Goal: Information Seeking & Learning: Learn about a topic

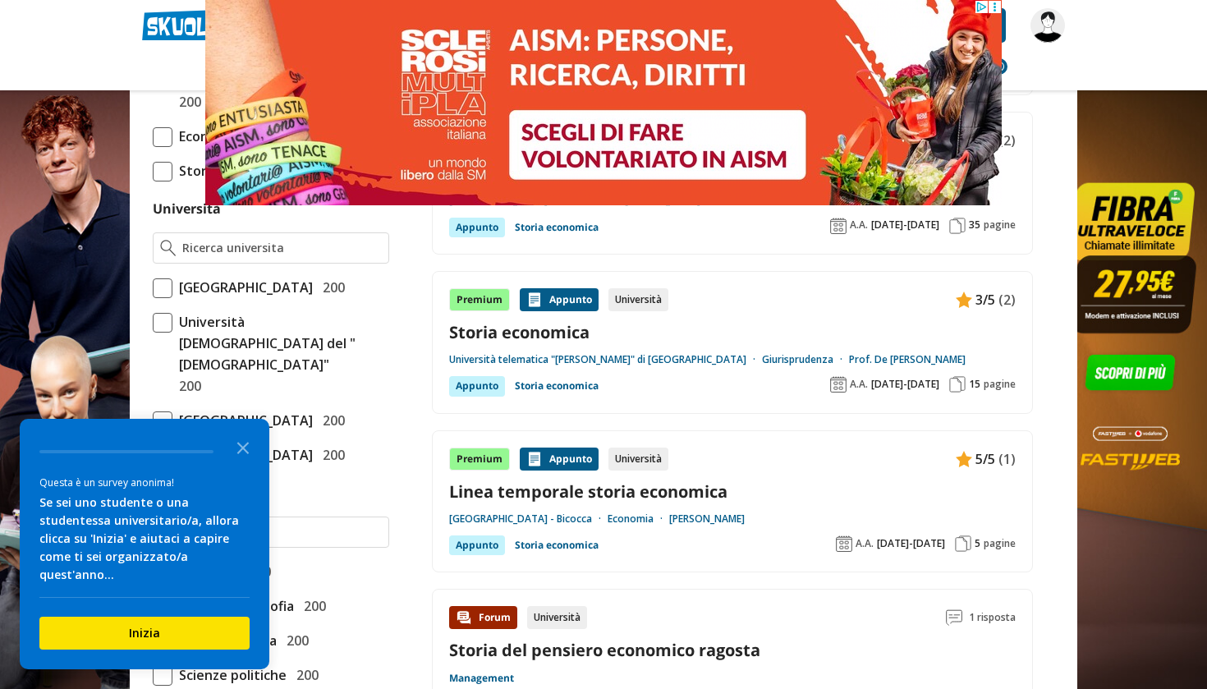
scroll to position [613, 0]
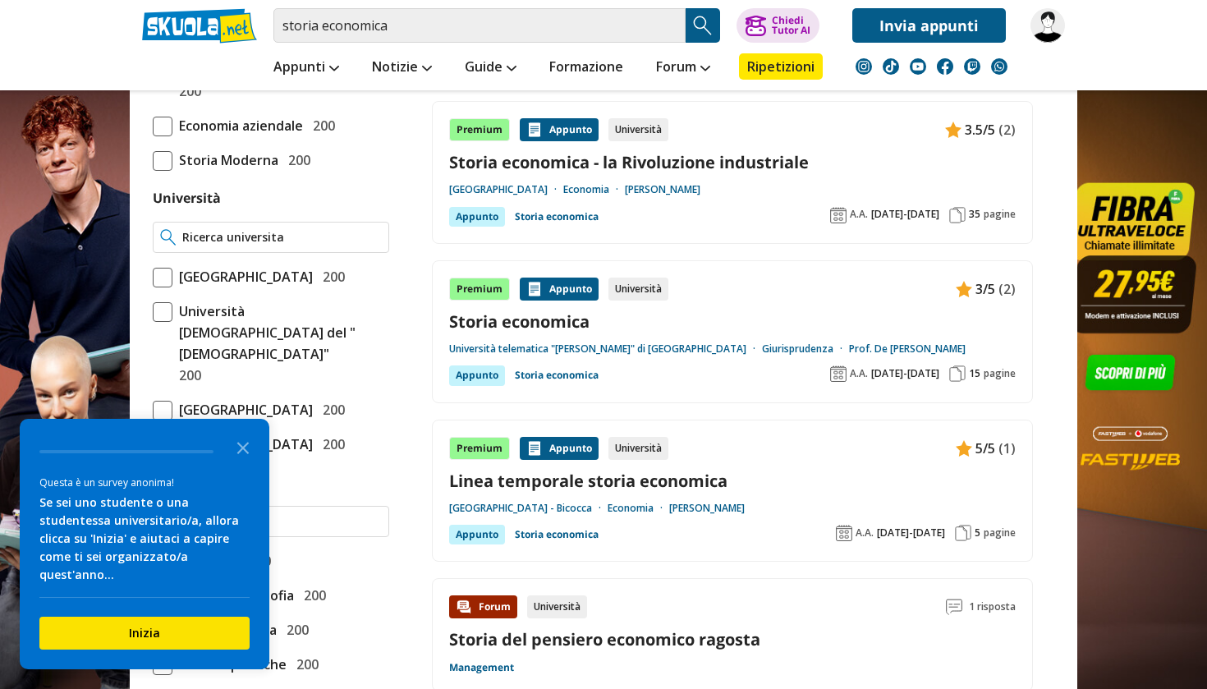
click at [306, 235] on input "Università" at bounding box center [281, 237] width 199 height 16
type input "univpm"
click at [245, 463] on icon "Close the survey" at bounding box center [243, 446] width 33 height 33
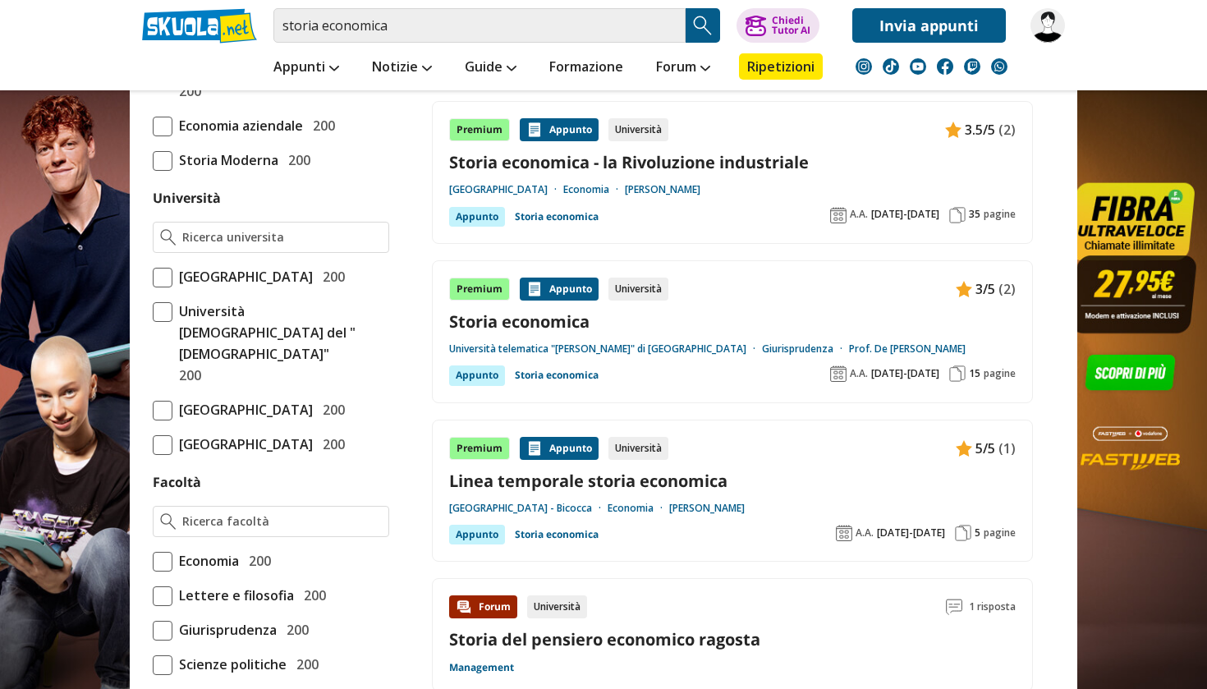
click at [245, 467] on div "Materia o esame Storia Contemporanea 200 Tesina maturità: idee e tesine svolte …" at bounding box center [271, 636] width 250 height 1424
click at [241, 420] on div "Università degli Studi di Bologna 200" at bounding box center [258, 409] width 172 height 21
click at [153, 410] on input "Università degli Studi di Bologna 200" at bounding box center [153, 410] width 0 height 0
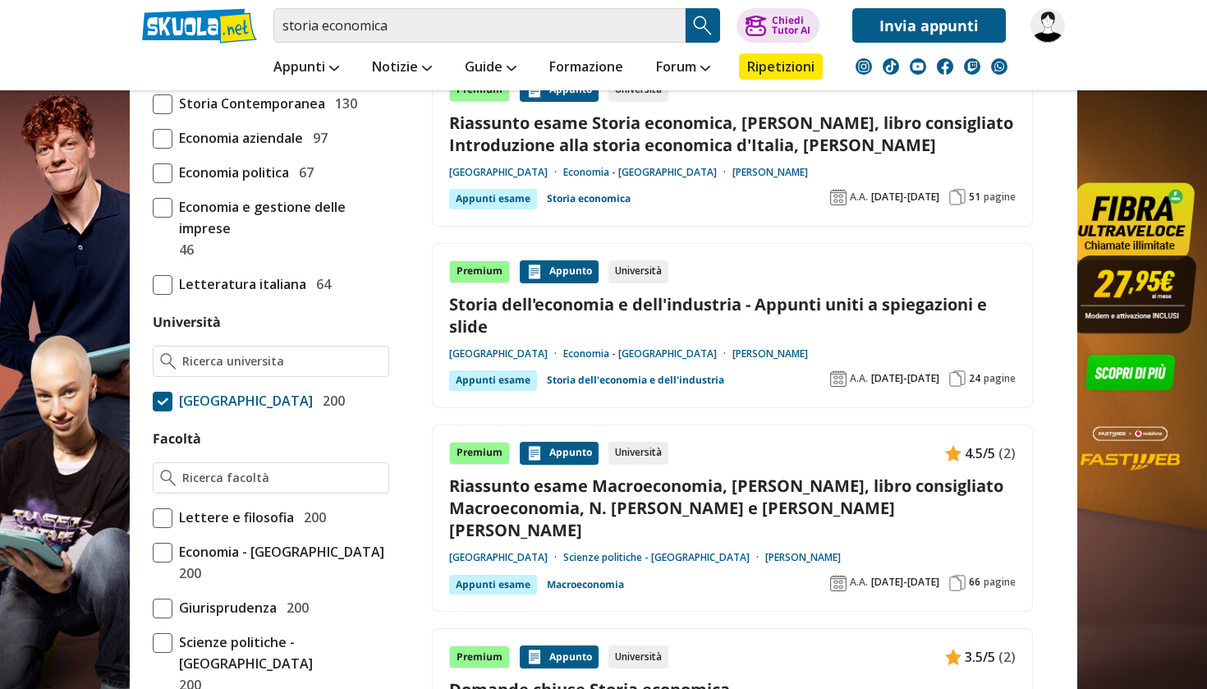
scroll to position [726, 0]
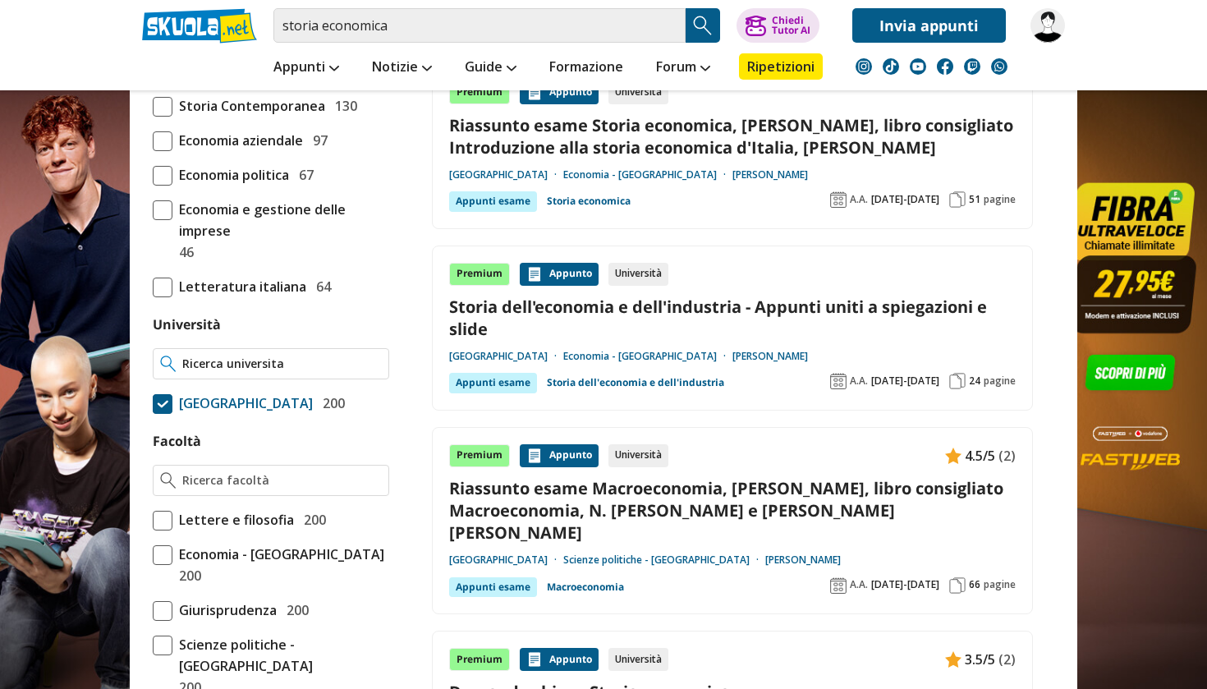
click at [338, 360] on input "Università" at bounding box center [281, 363] width 199 height 16
click at [163, 396] on span at bounding box center [163, 404] width 20 height 20
click at [153, 403] on input "Università degli Studi di Bologna 200" at bounding box center [153, 403] width 0 height 0
click at [268, 365] on input "Università" at bounding box center [281, 363] width 199 height 16
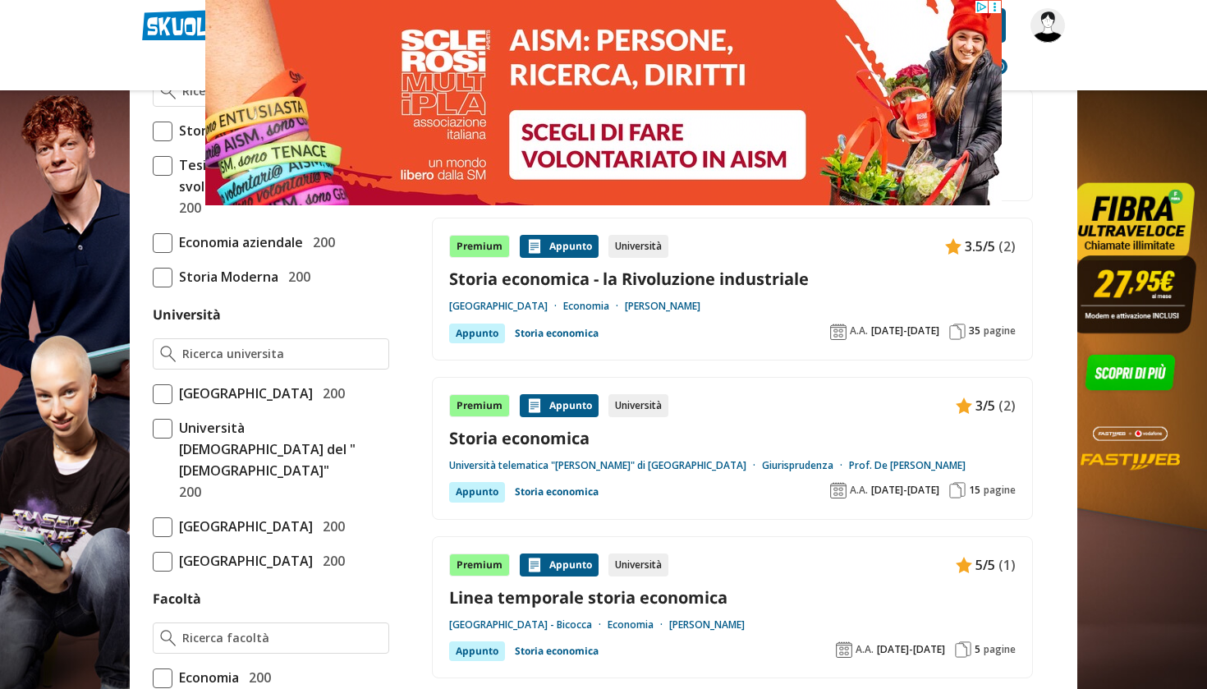
scroll to position [520, 0]
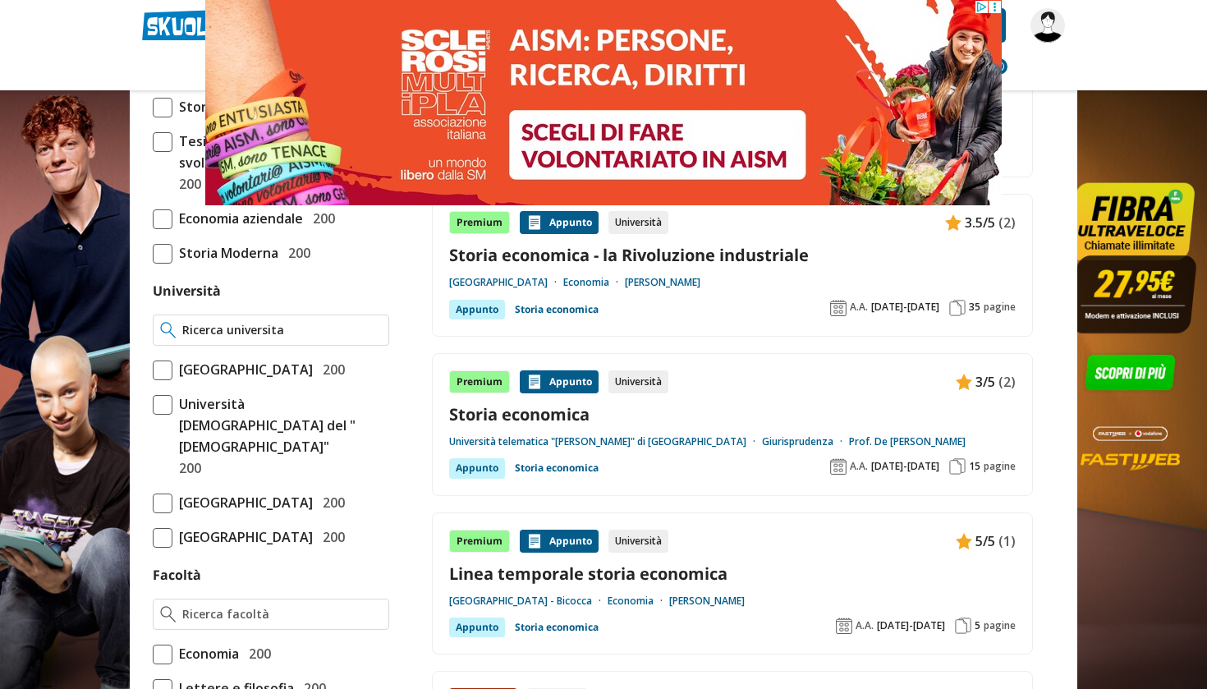
click at [253, 326] on input "Università" at bounding box center [281, 330] width 199 height 16
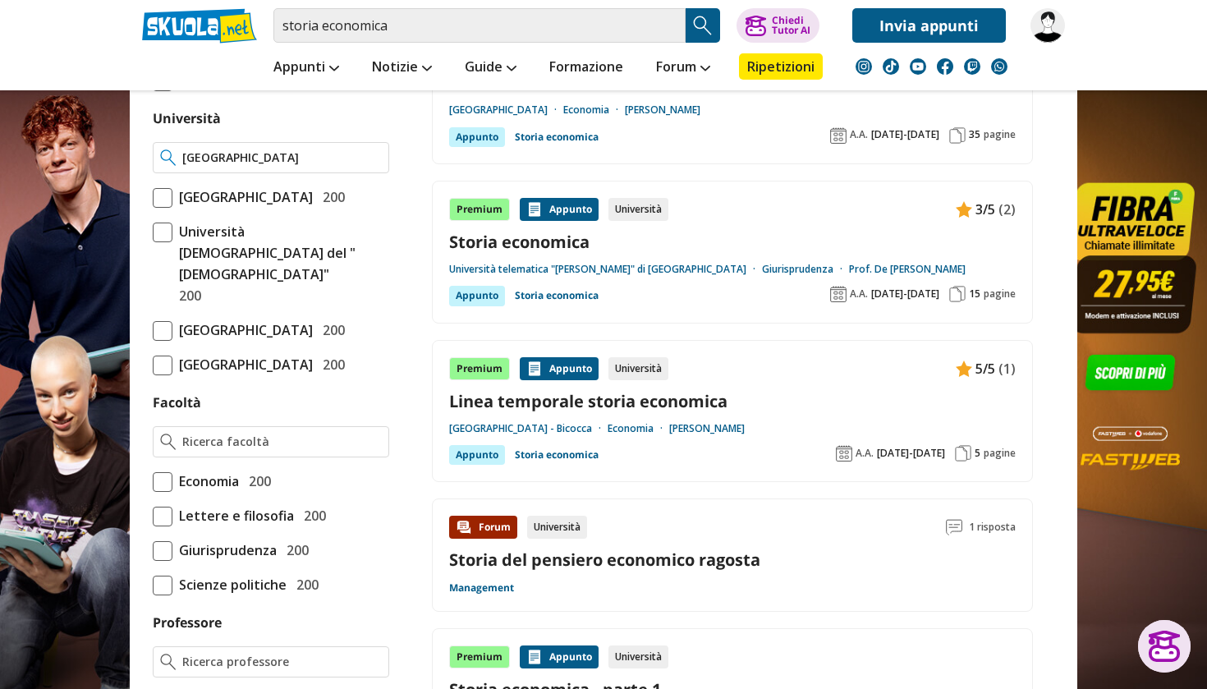
scroll to position [707, 0]
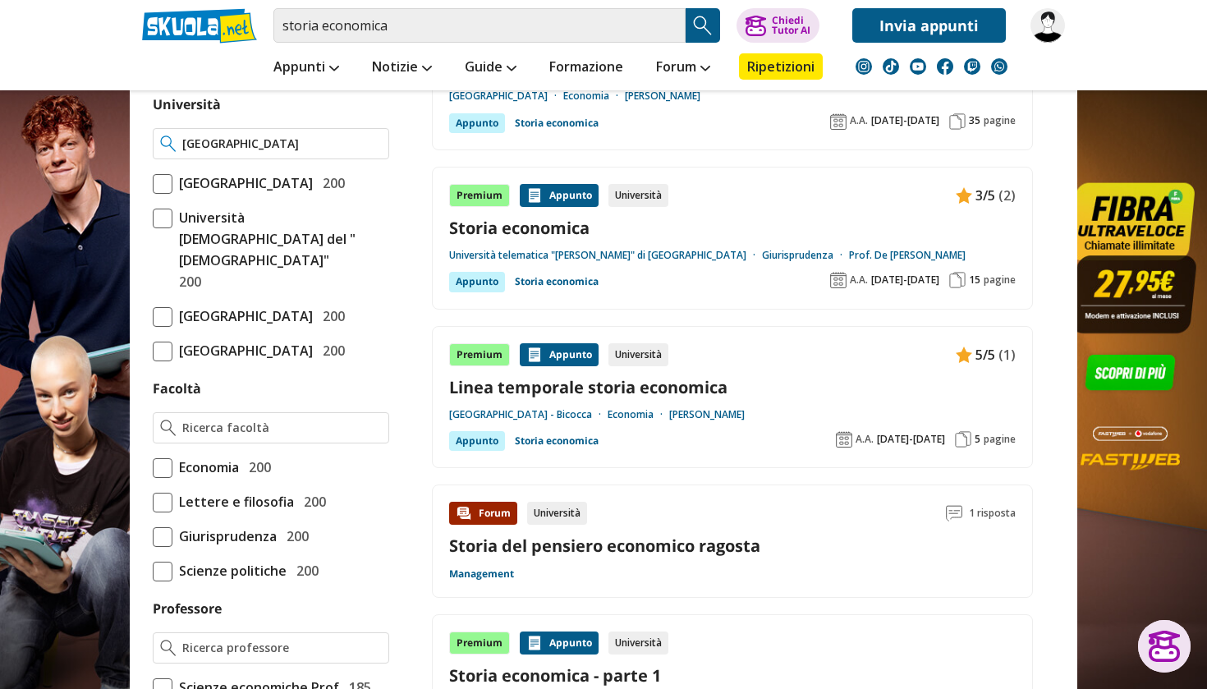
type input "università politecnica delle marche"
click at [162, 478] on span at bounding box center [163, 468] width 20 height 20
click at [153, 467] on input "Economia 200" at bounding box center [153, 467] width 0 height 0
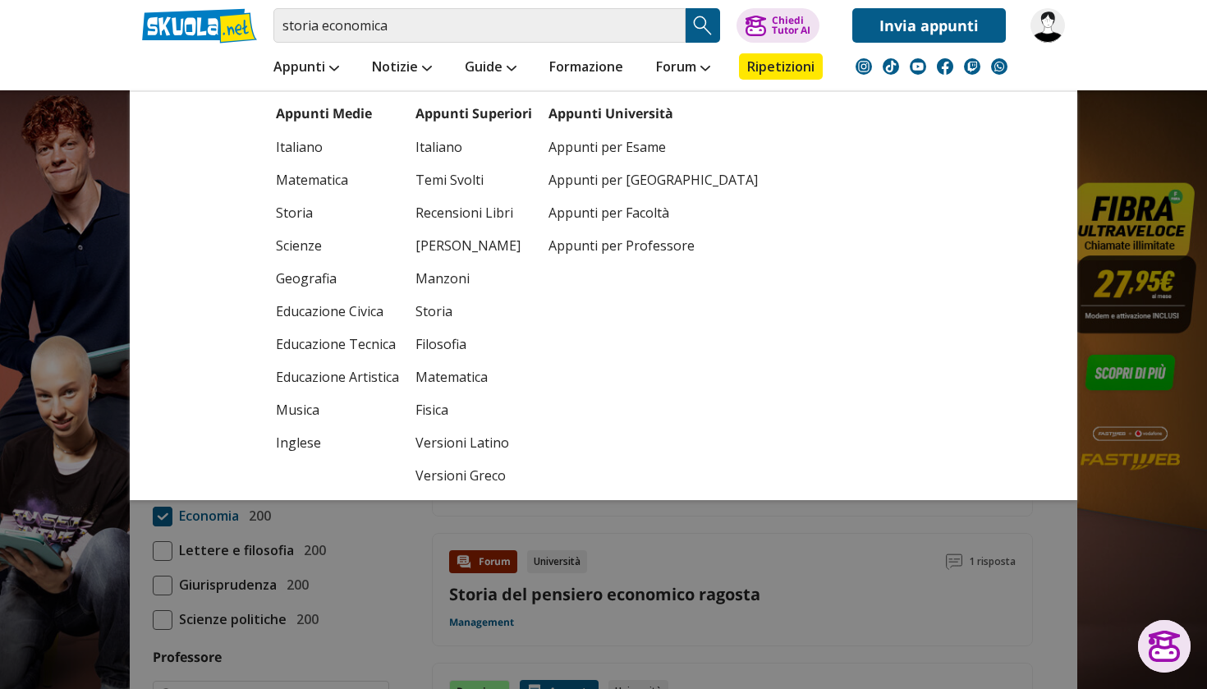
scroll to position [662, 0]
click at [314, 67] on link "Appunti" at bounding box center [306, 68] width 74 height 30
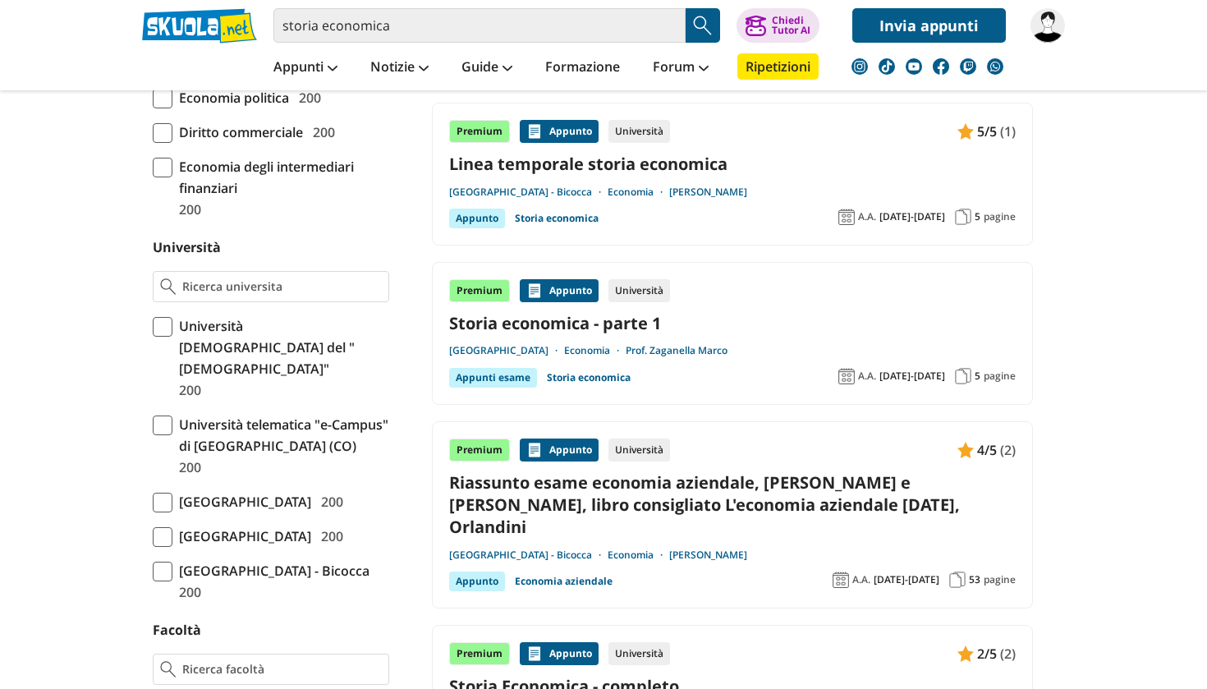
scroll to position [642, 0]
click at [243, 289] on input "Università" at bounding box center [281, 285] width 199 height 16
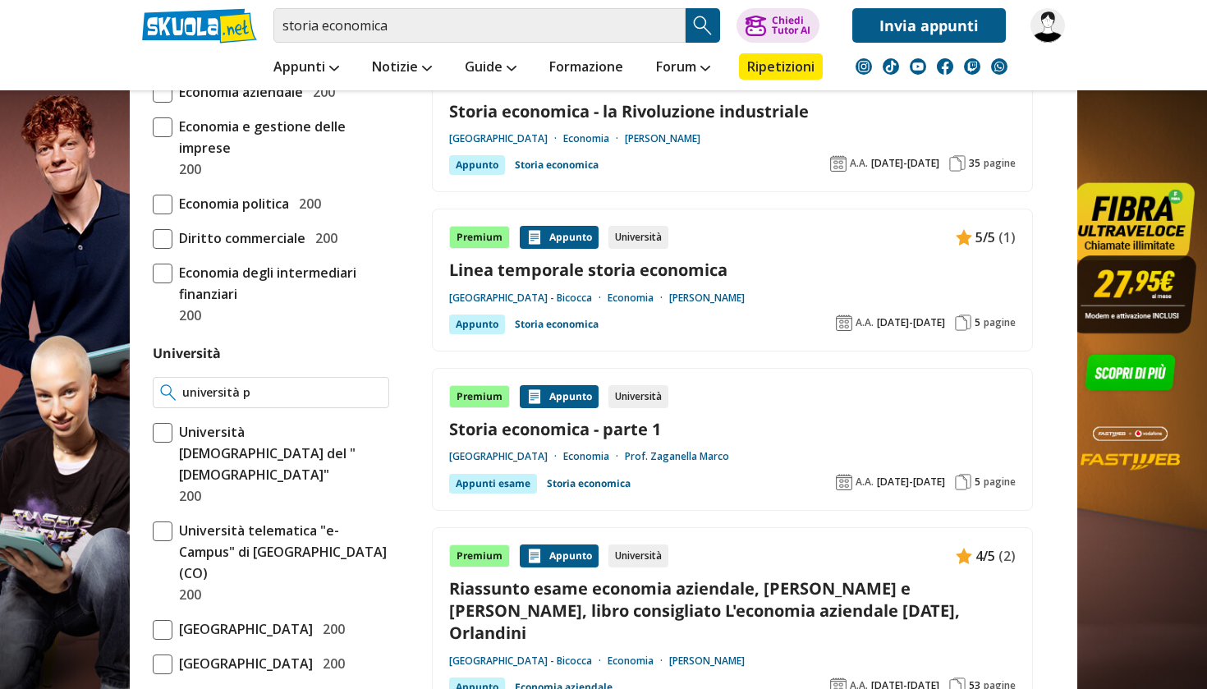
scroll to position [829, 0]
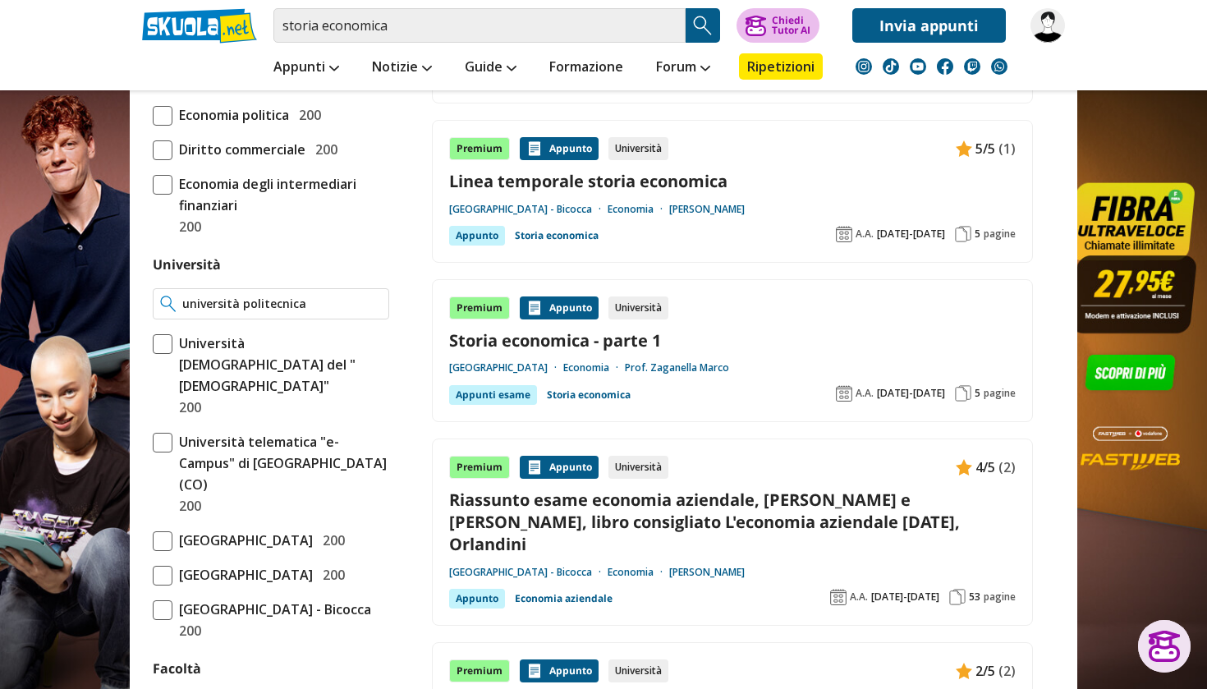
type input "università politecnica"
drag, startPoint x: 760, startPoint y: 10, endPoint x: 318, endPoint y: 294, distance: 525.1
click at [318, 294] on div at bounding box center [271, 303] width 236 height 31
click at [291, 298] on input "Università" at bounding box center [281, 304] width 199 height 16
click at [279, 302] on input "Università" at bounding box center [281, 304] width 199 height 16
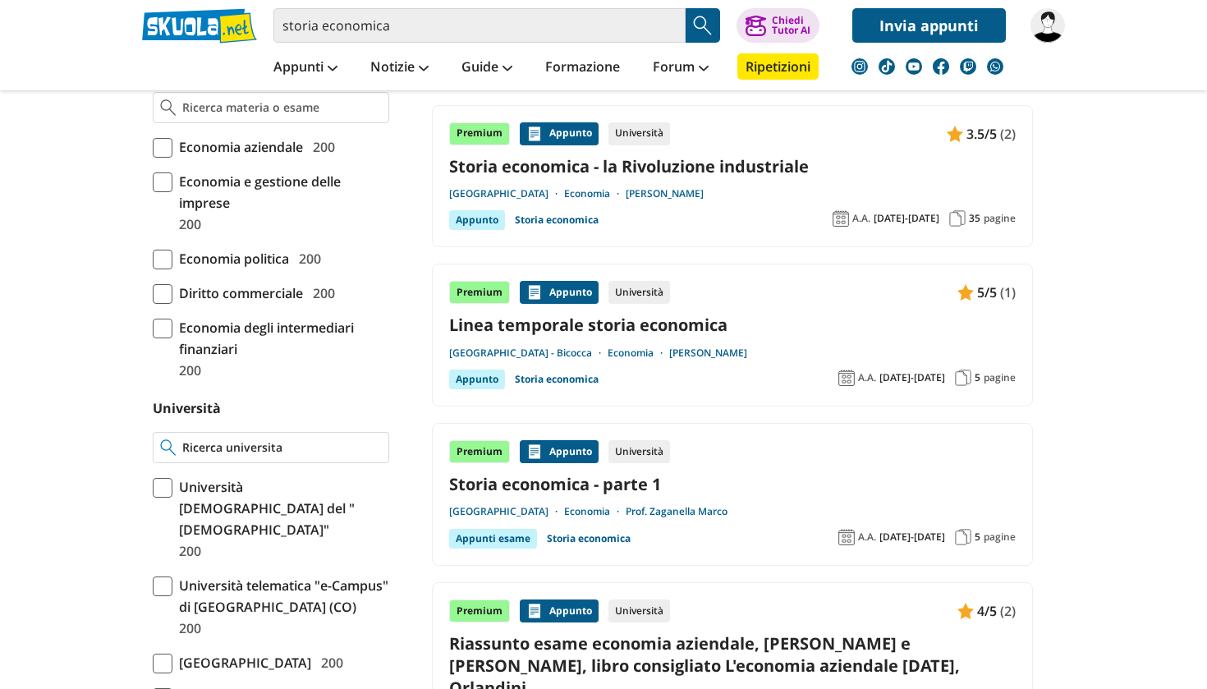
click at [252, 449] on input "Università" at bounding box center [281, 447] width 199 height 16
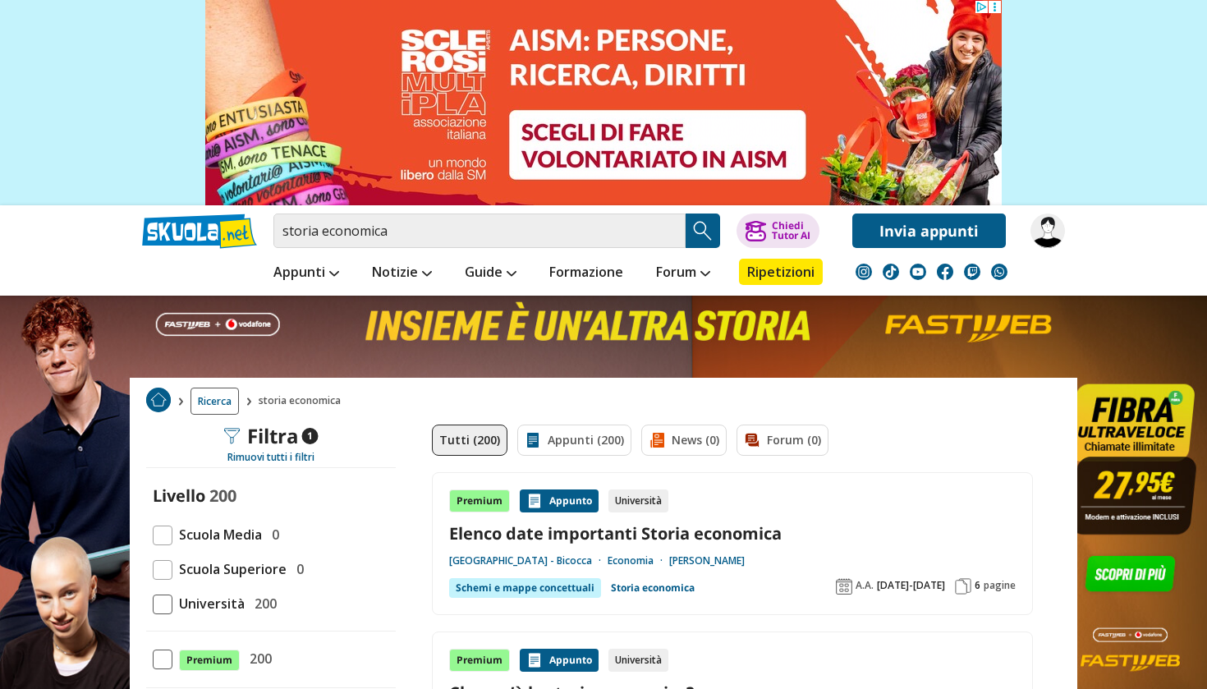
type input "[GEOGRAPHIC_DATA]"
click at [671, 236] on input "storia economica" at bounding box center [479, 230] width 412 height 34
click at [670, 225] on input "search" at bounding box center [479, 230] width 412 height 34
click at [671, 235] on input "search" at bounding box center [479, 230] width 412 height 34
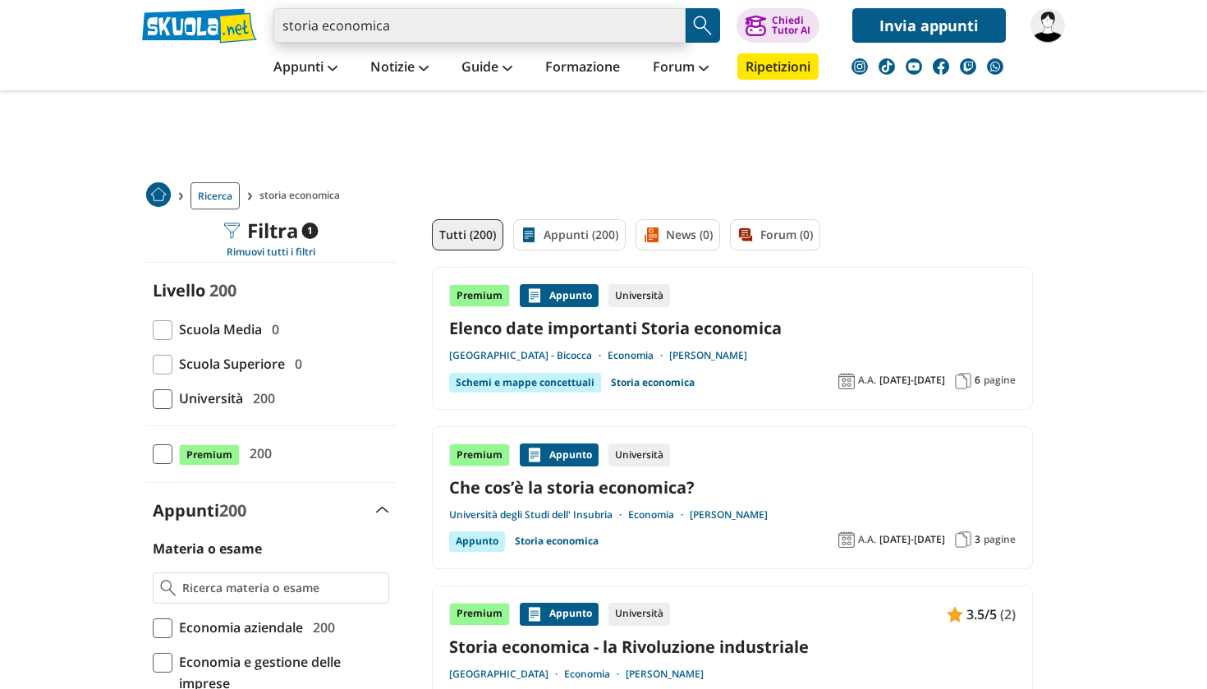
click at [675, 24] on input "storia economica" at bounding box center [479, 25] width 412 height 34
